Goal: Transaction & Acquisition: Purchase product/service

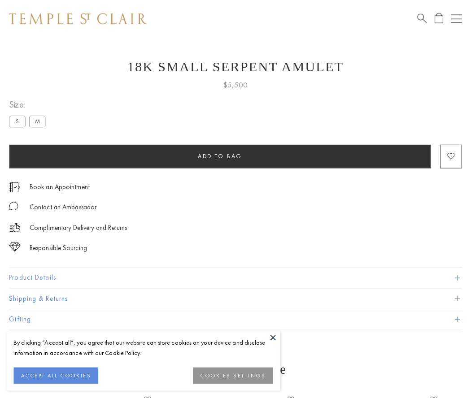
scroll to position [36, 0]
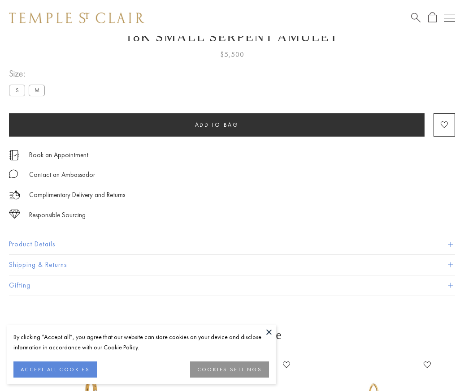
click at [216, 125] on span "Add to bag" at bounding box center [217, 125] width 44 height 8
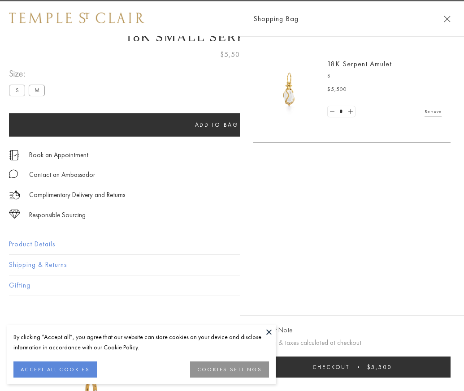
click at [450, 374] on button "Checkout $5,500" at bounding box center [351, 367] width 197 height 21
